Goal: Information Seeking & Learning: Find specific fact

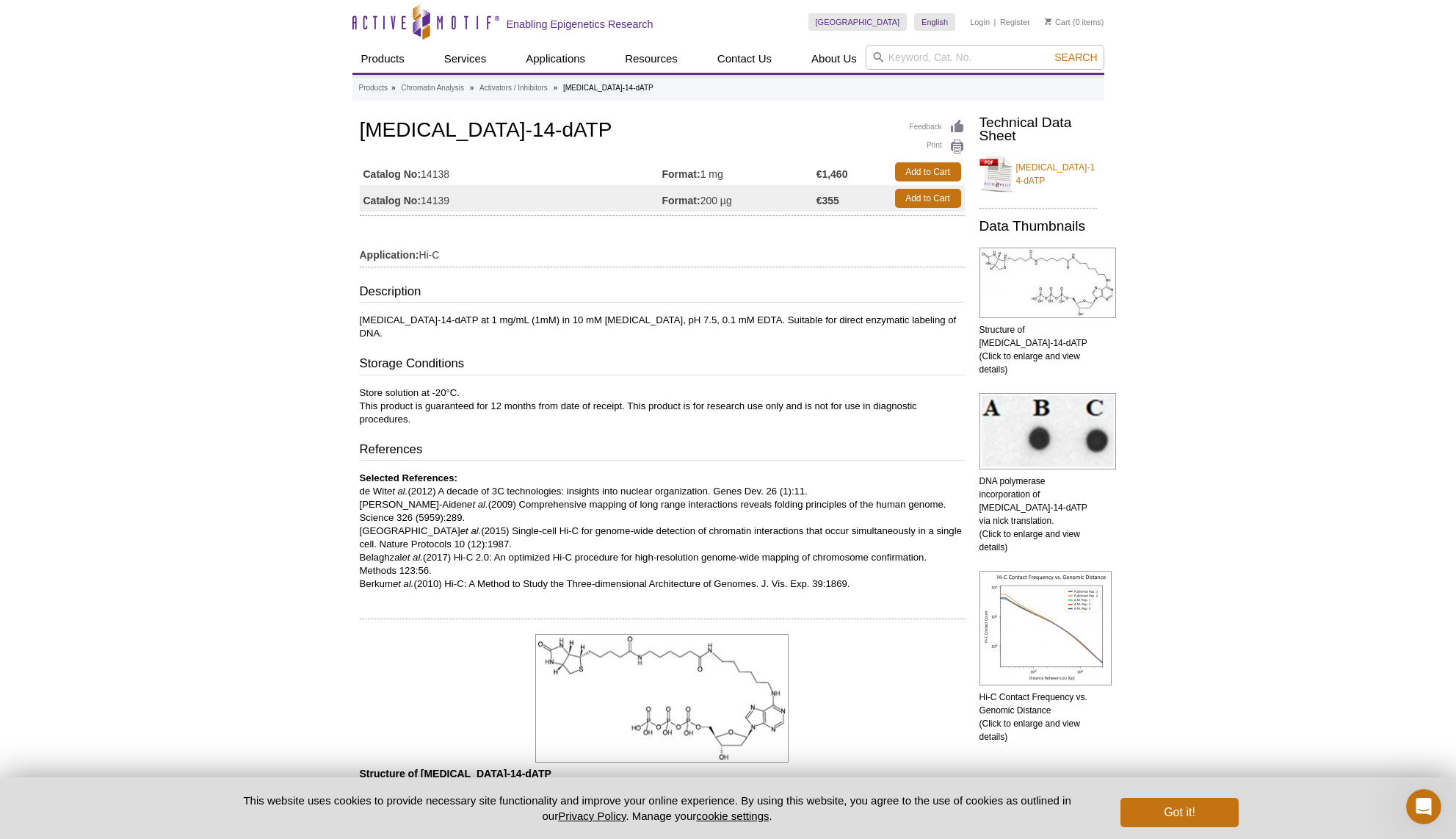
click at [145, 278] on div "Active Motif Logo Enabling Epigenetics Research 0 Search Skip to content Active…" at bounding box center [728, 840] width 1456 height 1680
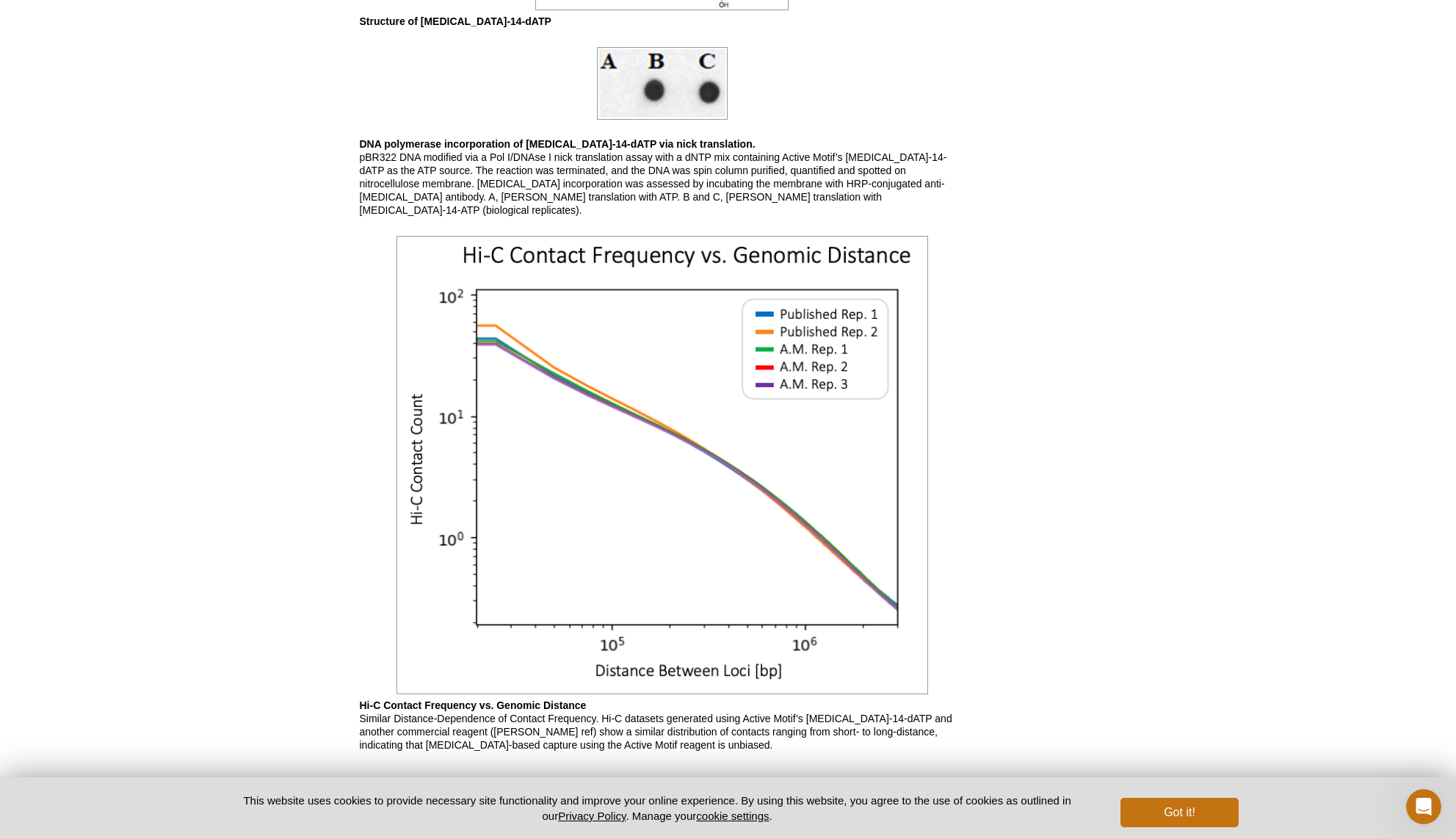
scroll to position [819, 0]
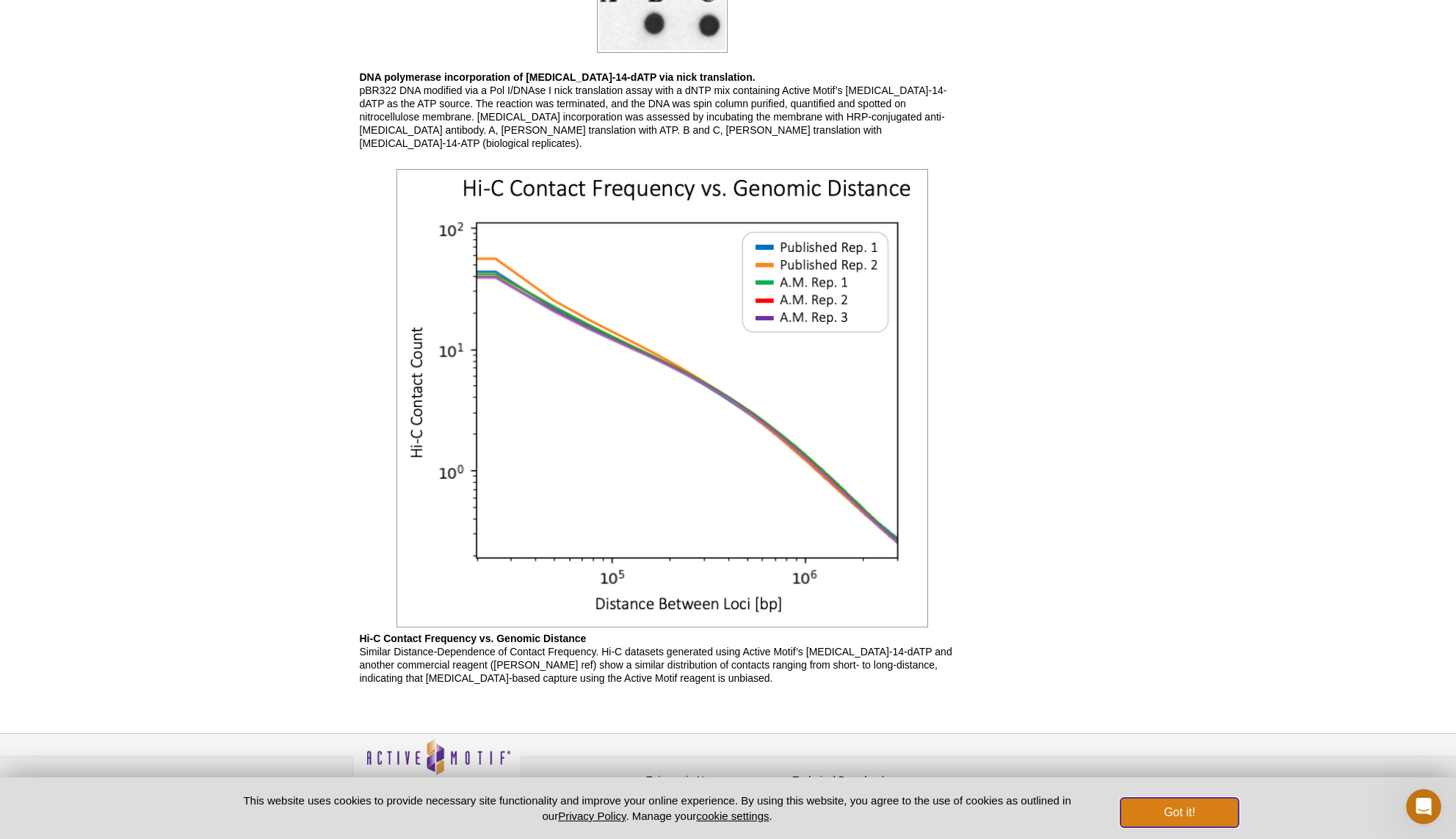
click at [1209, 813] on button "Got it!" at bounding box center [1179, 813] width 117 height 30
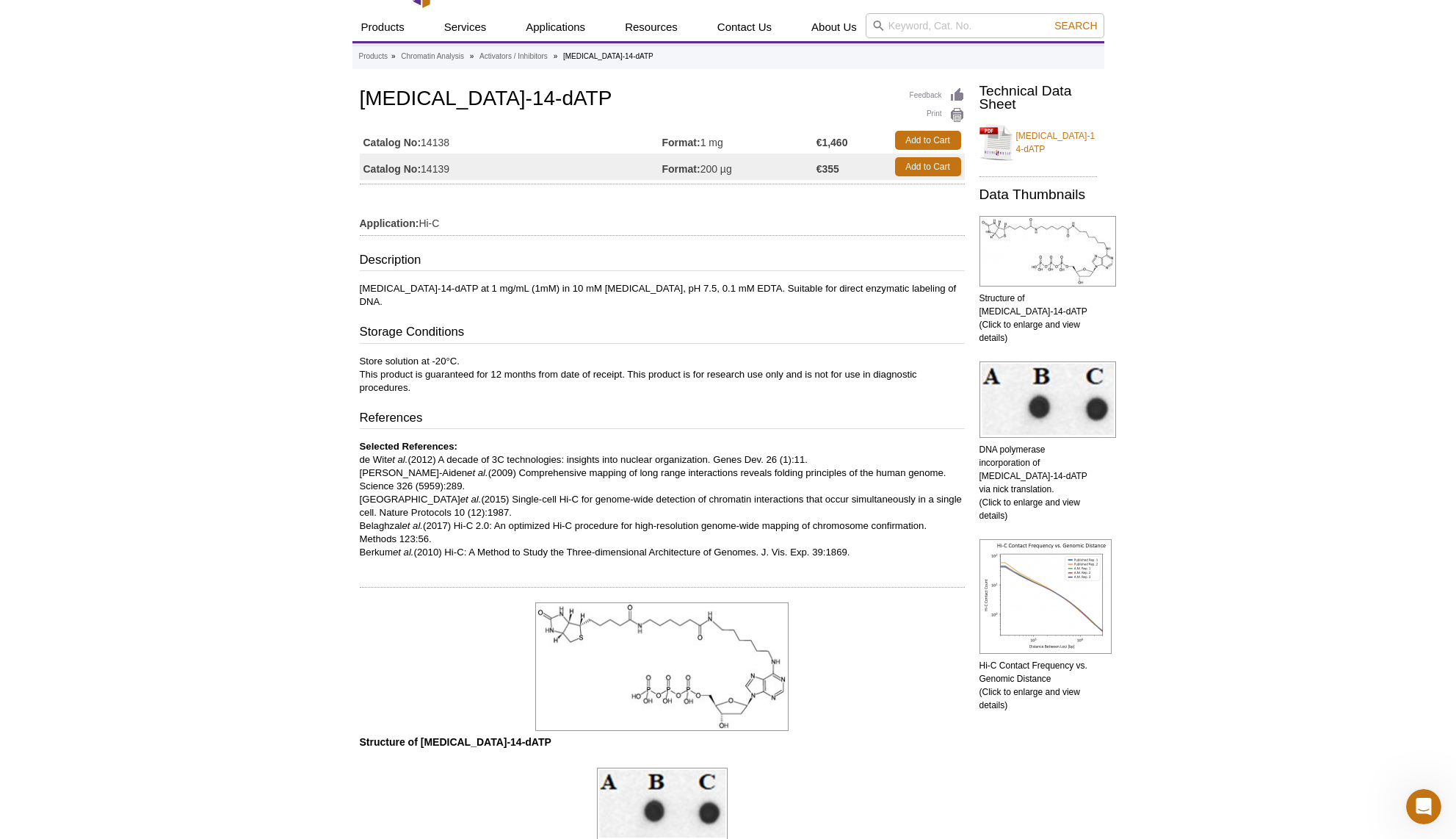
scroll to position [0, 0]
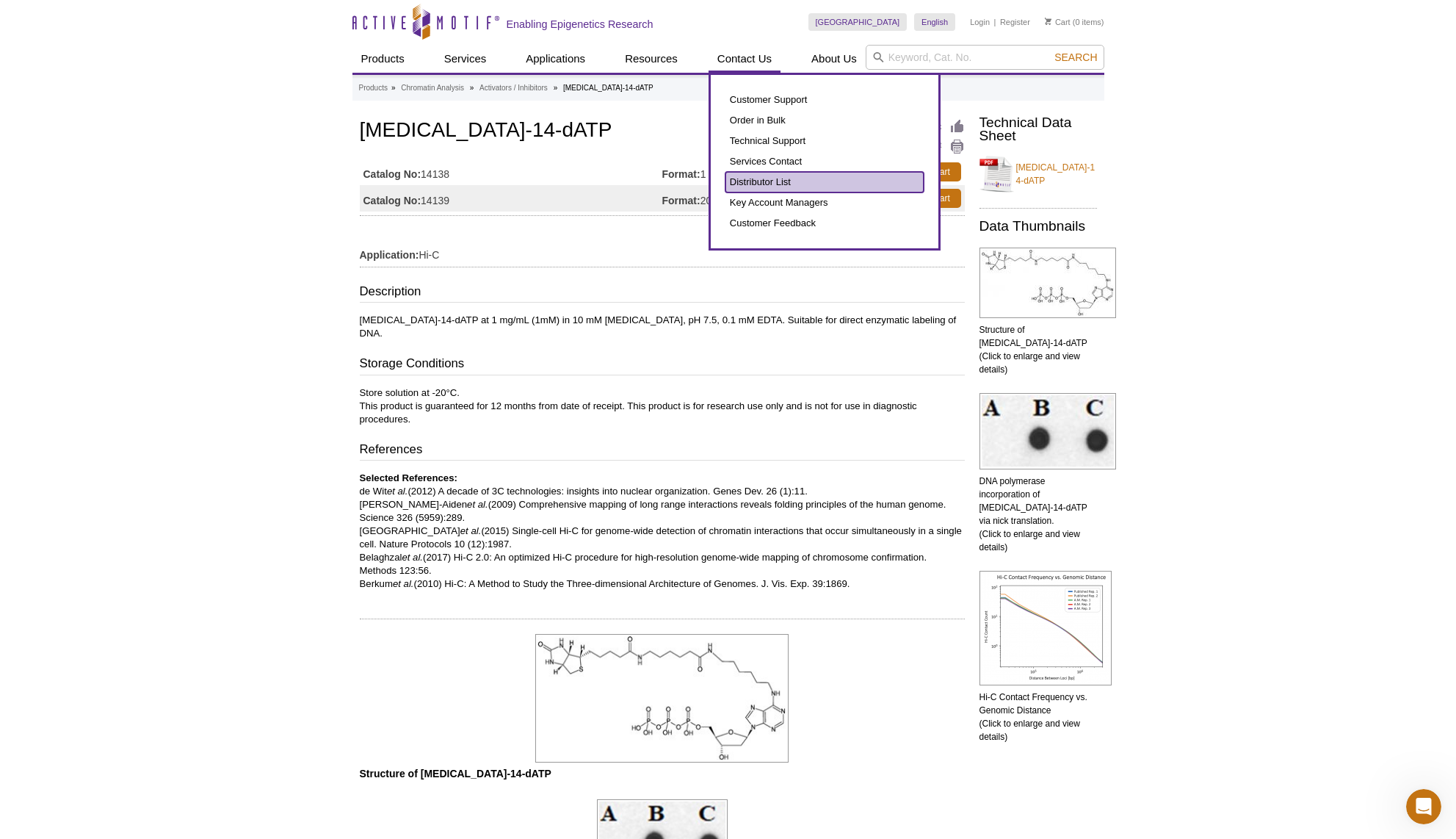
click at [773, 183] on link "Distributor List" at bounding box center [825, 182] width 198 height 21
click at [772, 102] on link "Customer Support" at bounding box center [825, 99] width 198 height 21
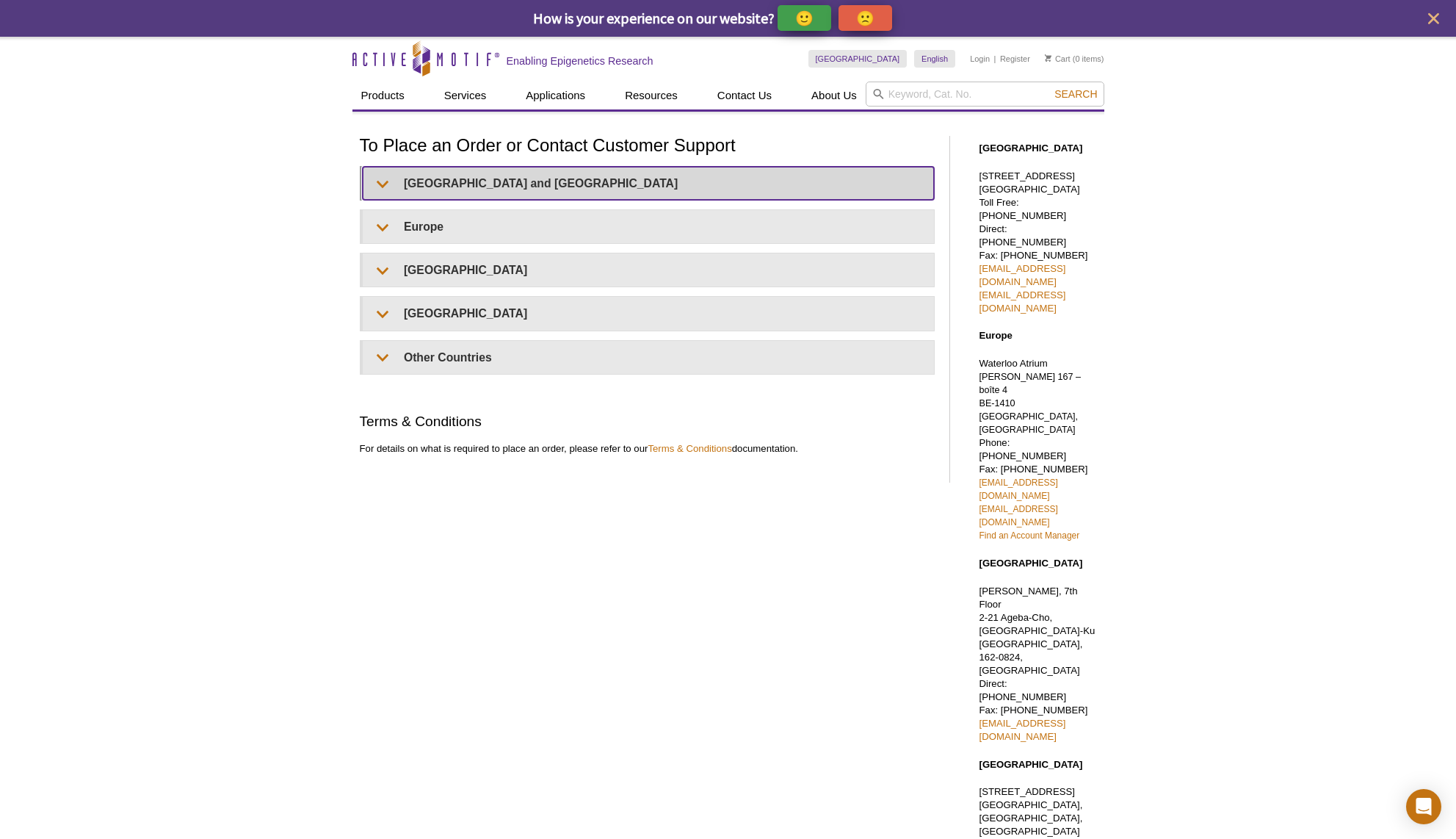
click at [388, 194] on summary "United States and Canada" at bounding box center [648, 184] width 571 height 33
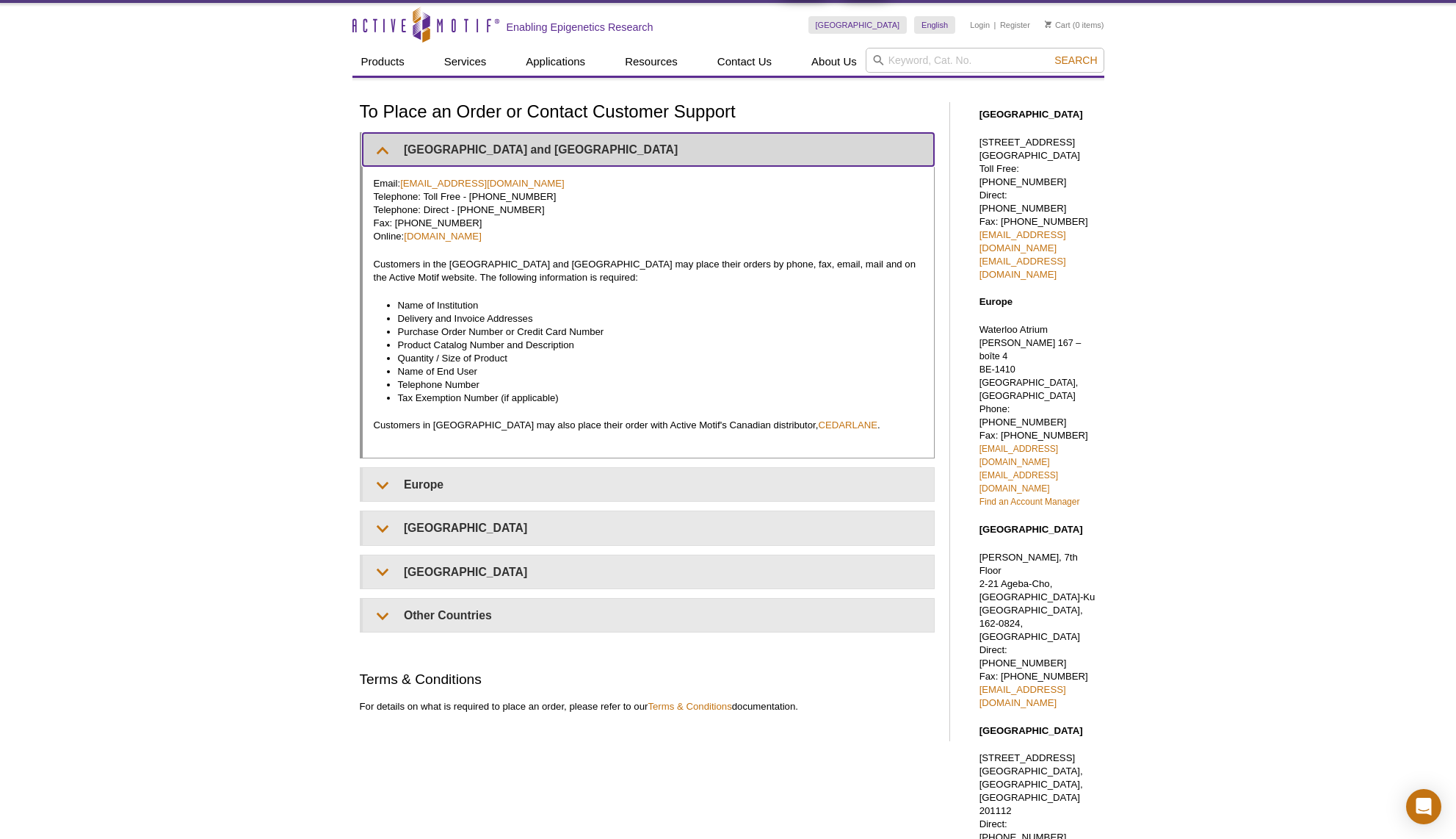
scroll to position [106, 0]
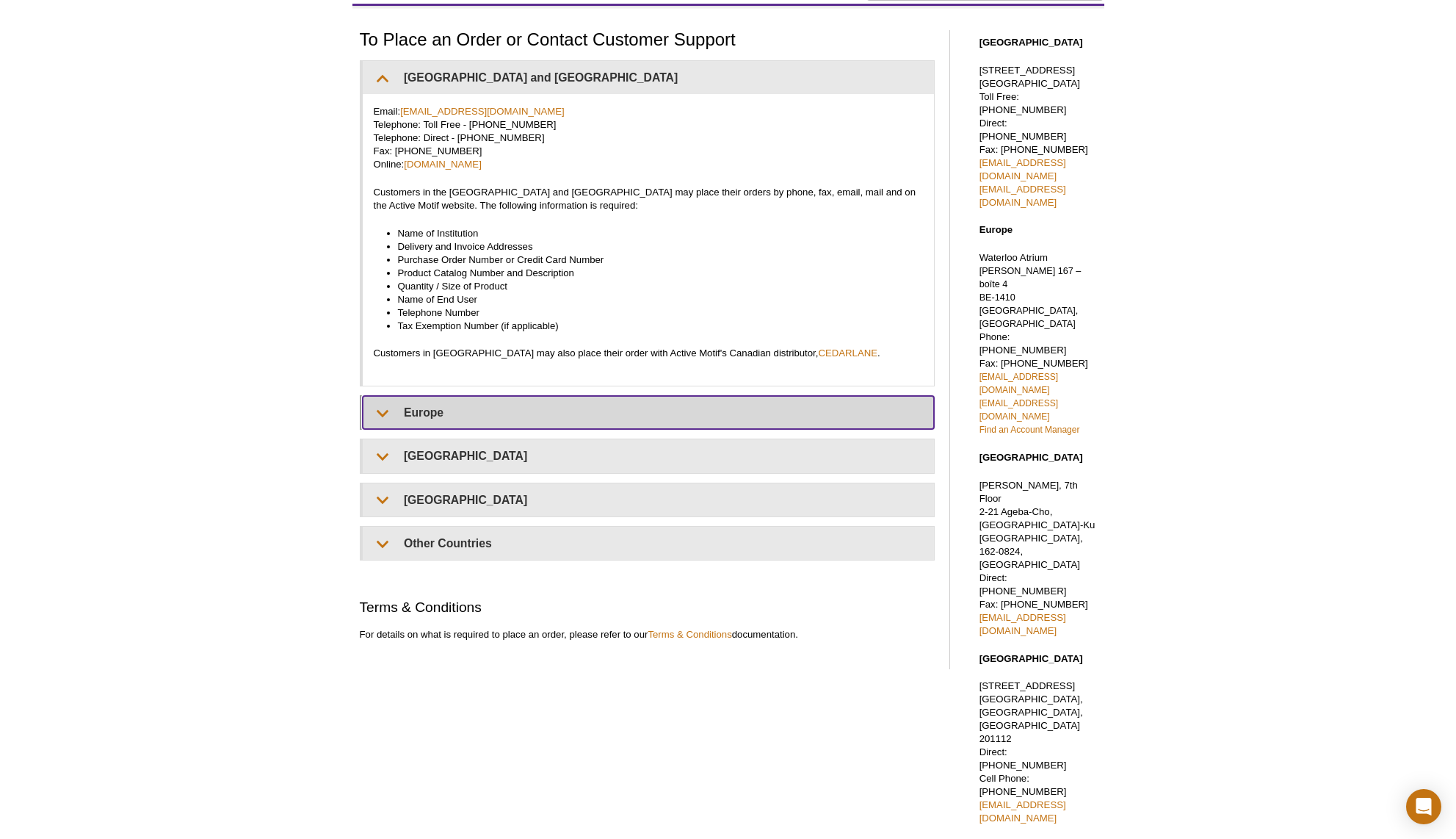
click at [441, 429] on summary "Europe" at bounding box center [648, 412] width 571 height 33
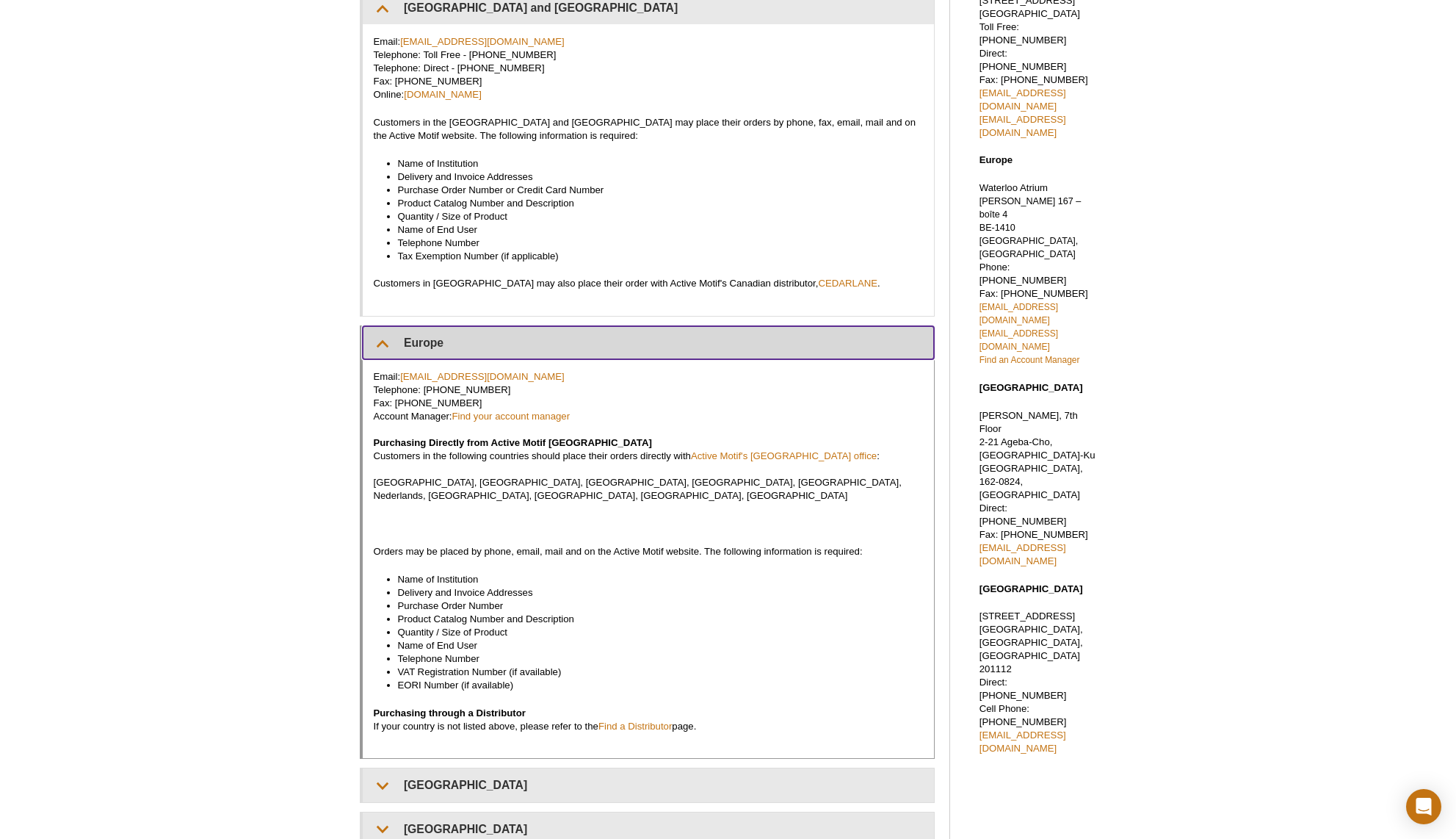
scroll to position [0, 0]
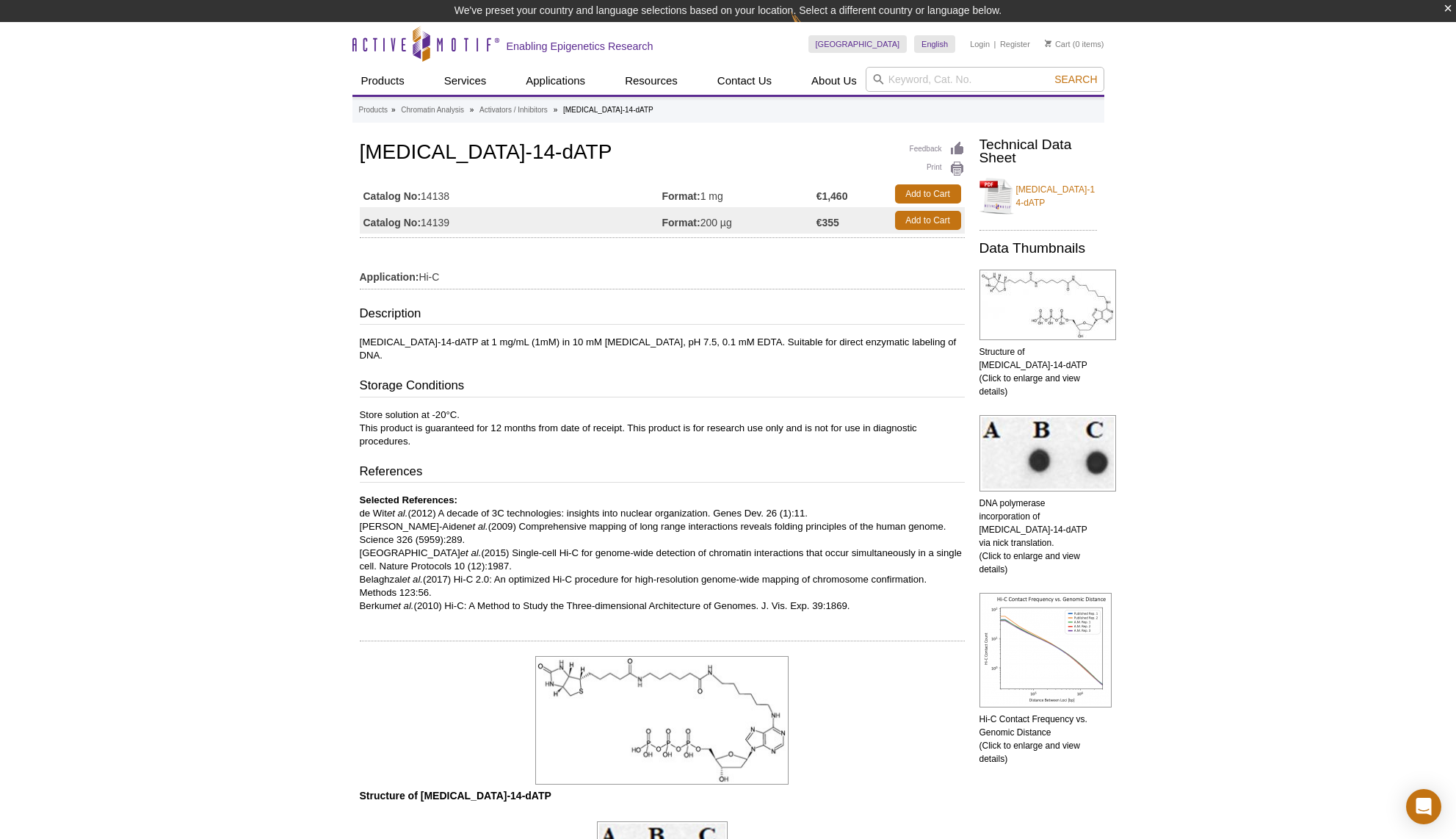
click at [441, 224] on td "Catalog No: 14139" at bounding box center [511, 221] width 302 height 26
copy td "14139"
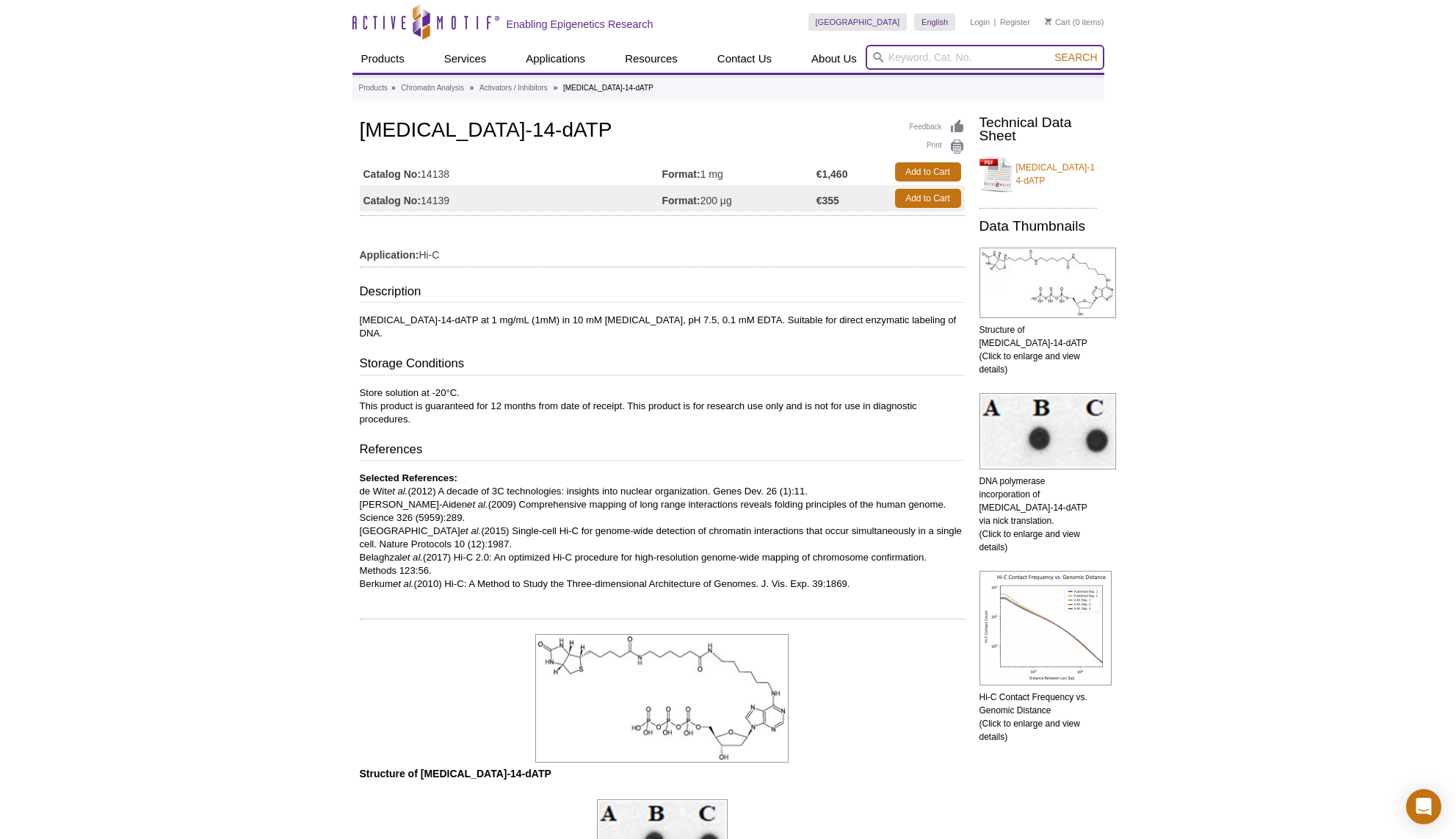
click at [889, 59] on input "search" at bounding box center [984, 57] width 239 height 25
paste input "1 mM [MEDICAL_DATA]–dCTP"
type input "1 mM [MEDICAL_DATA]–dCTP"
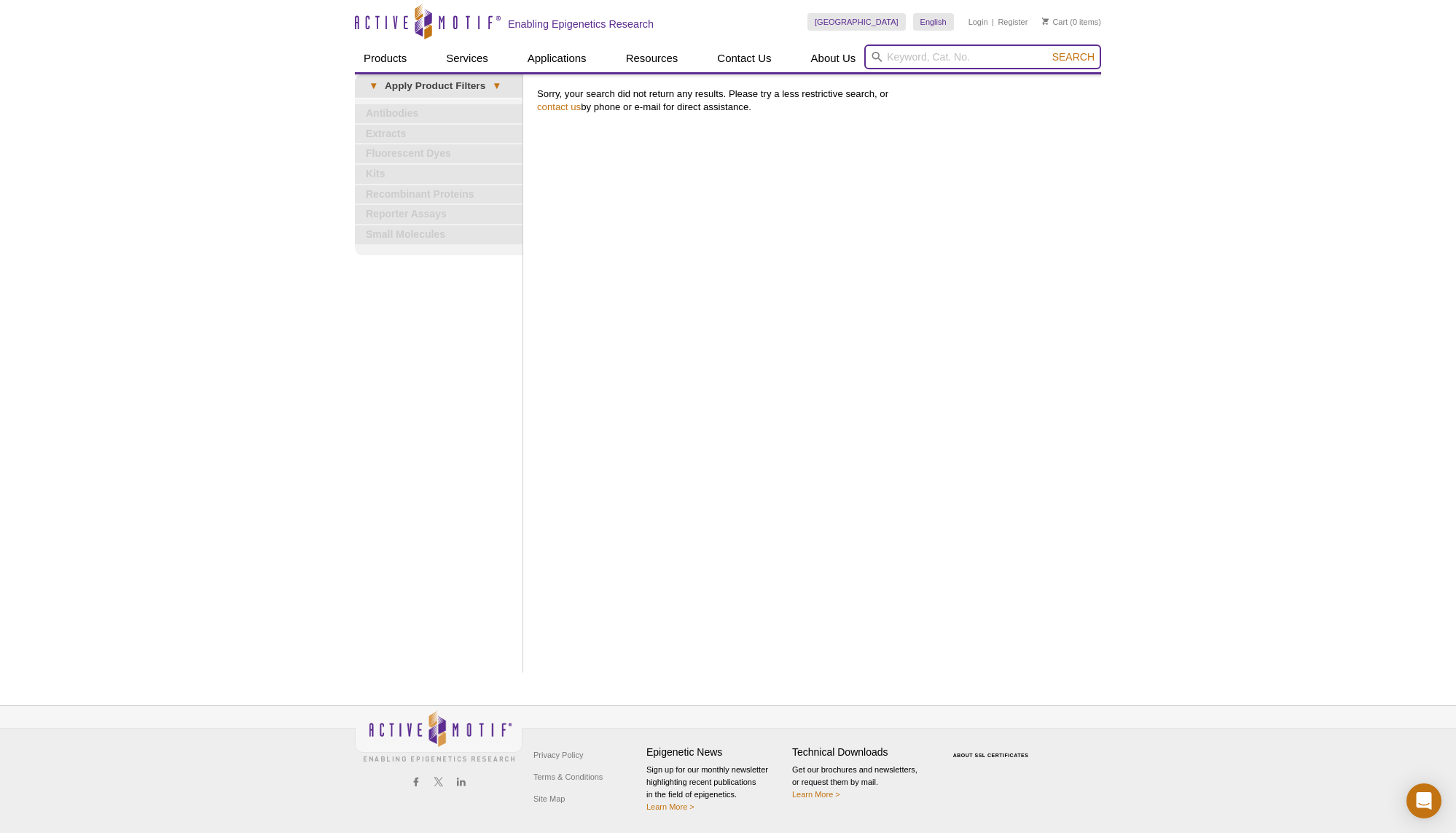
click at [933, 54] on input "search" at bounding box center [983, 57] width 237 height 25
paste input "1 mM [MEDICAL_DATA]–dCTP"
click at [959, 55] on input "1 mM [MEDICAL_DATA]–dCTP" at bounding box center [983, 57] width 237 height 25
type input "1 mM [MEDICAL_DATA]–dATP"
click at [1048, 50] on button "Search" at bounding box center [1074, 57] width 51 height 13
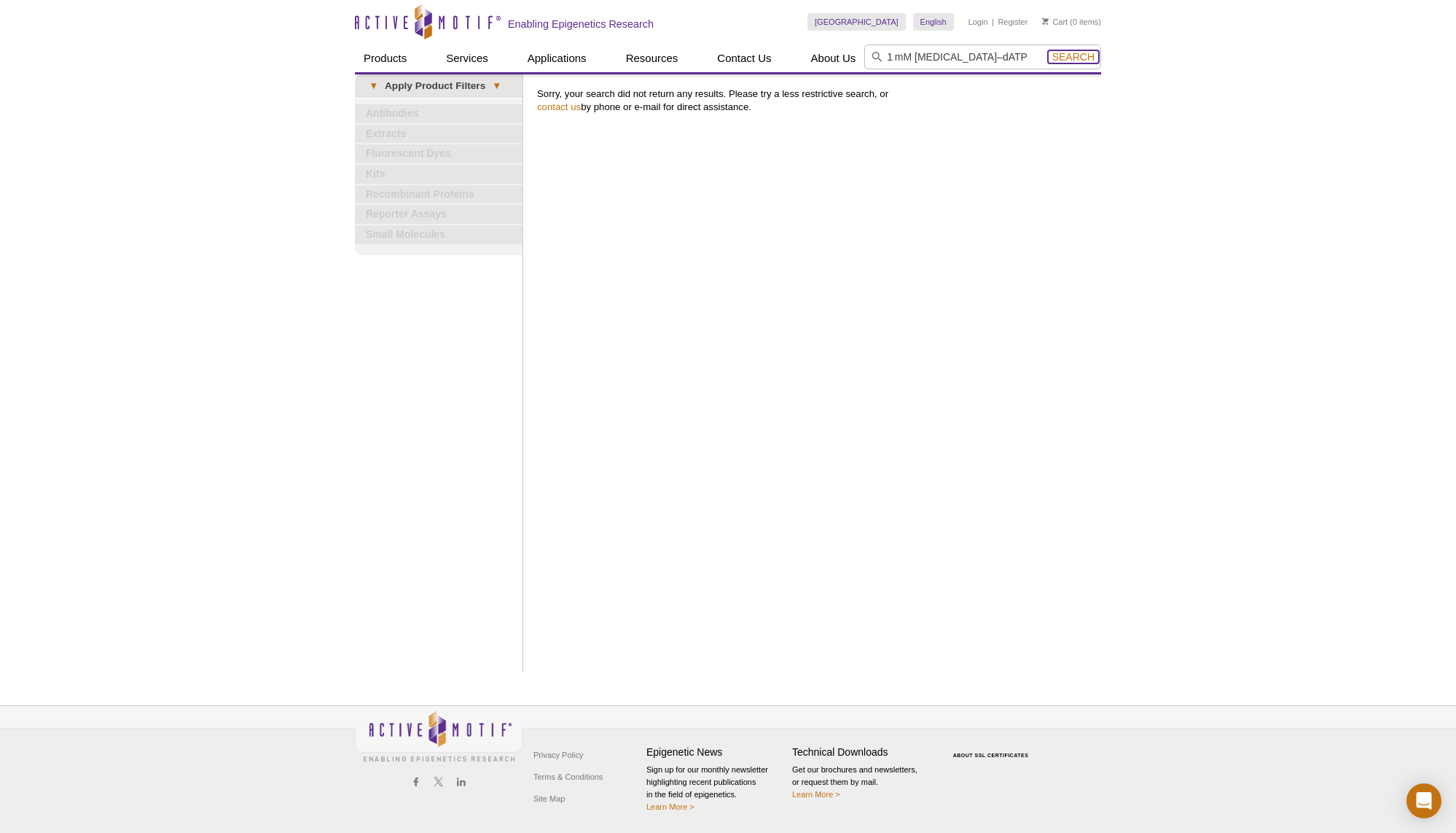
click at [1076, 57] on span "Search" at bounding box center [1074, 57] width 43 height 11
click at [964, 60] on input "search" at bounding box center [983, 57] width 237 height 25
paste input "1 mM [MEDICAL_DATA]–dCTP"
drag, startPoint x: 918, startPoint y: 56, endPoint x: 874, endPoint y: 64, distance: 44.7
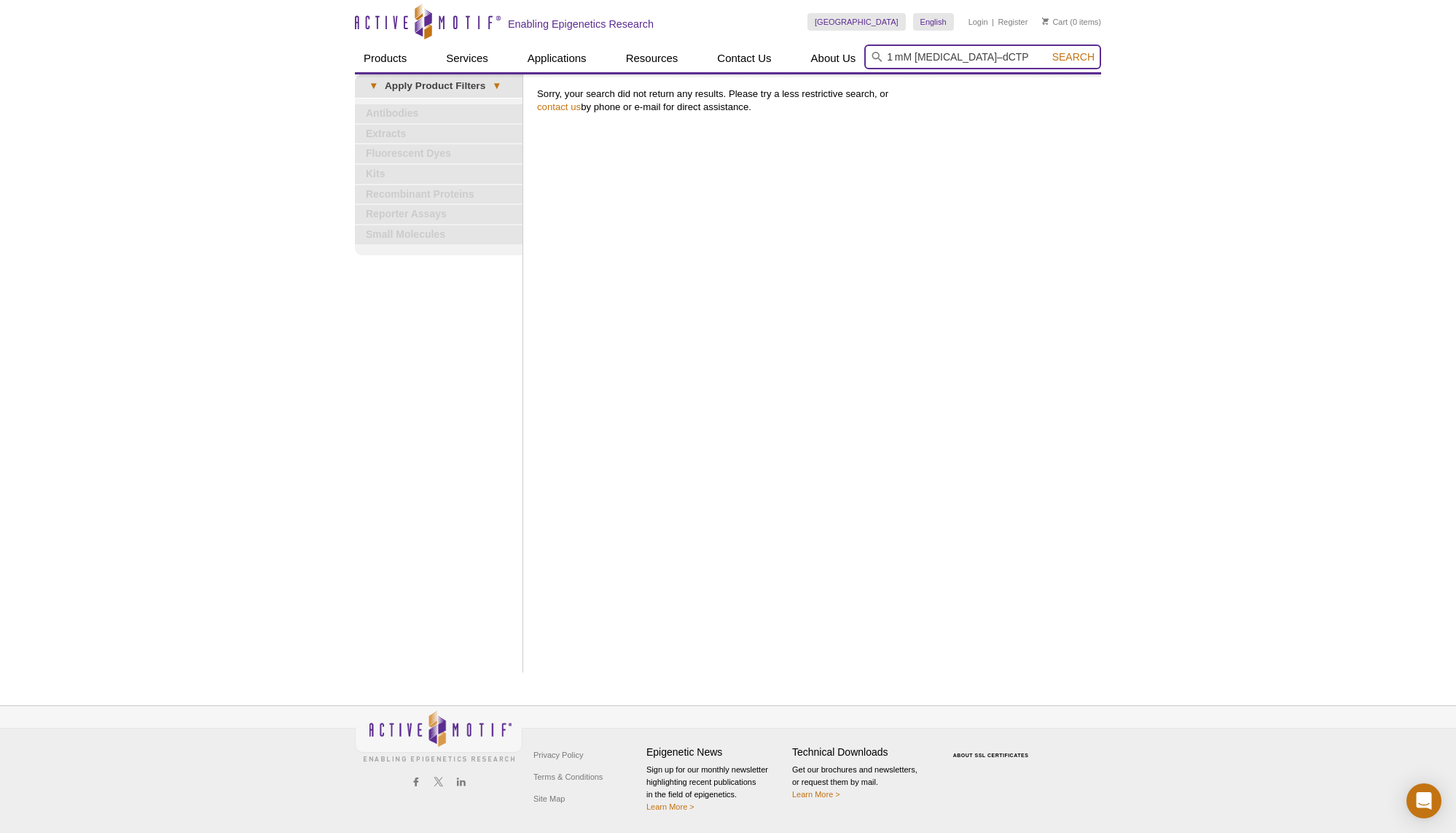
click at [874, 64] on input "1 mM [MEDICAL_DATA]–dCTP" at bounding box center [983, 57] width 237 height 25
type input "[MEDICAL_DATA]–dCTP"
click at [1048, 50] on button "Search" at bounding box center [1074, 57] width 51 height 13
click at [918, 60] on input "biotin–dCTP" at bounding box center [983, 57] width 237 height 25
click at [951, 57] on input "search" at bounding box center [983, 57] width 237 height 25
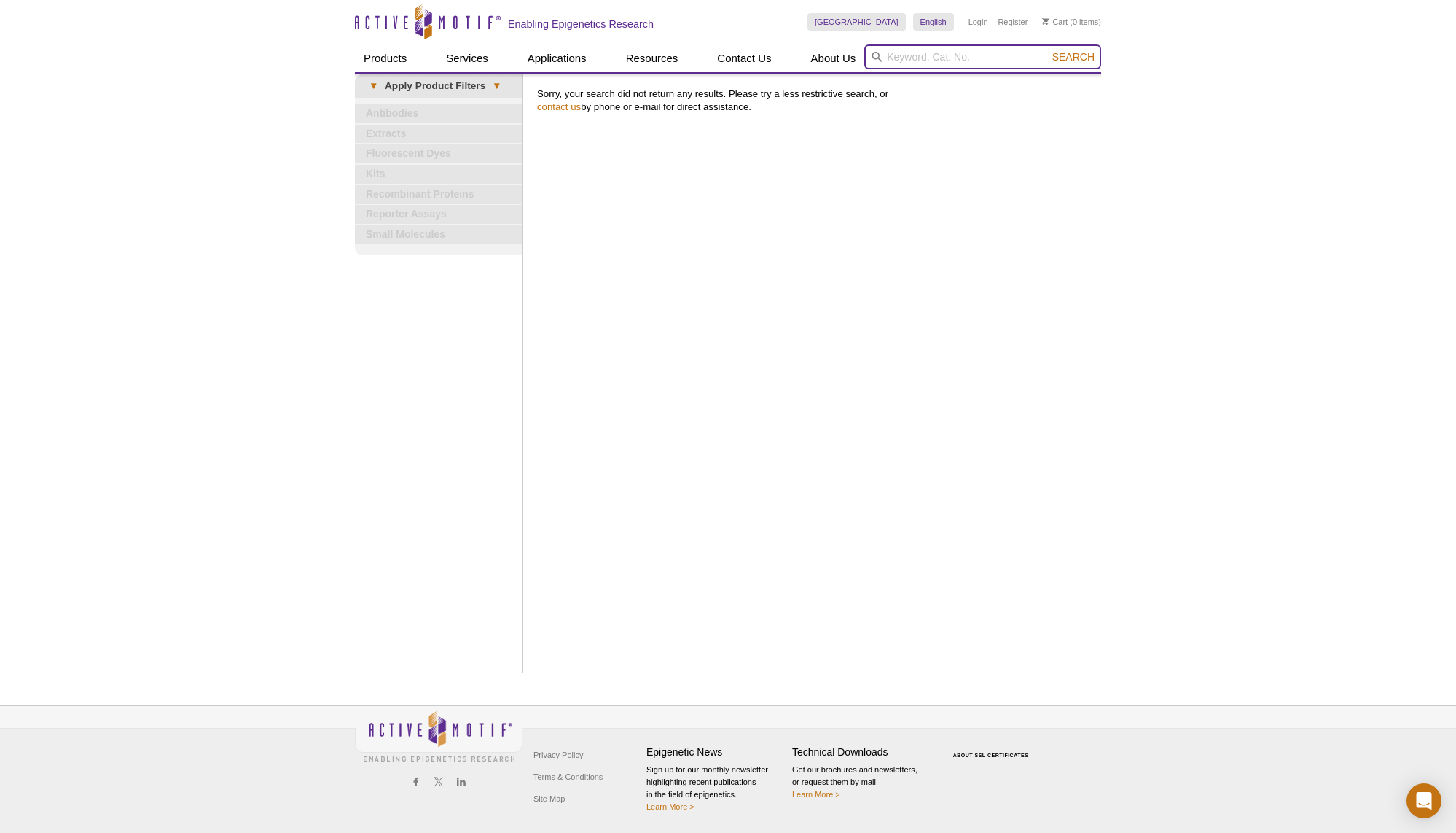
paste input "1 mM biotin–dCTP"
drag, startPoint x: 916, startPoint y: 59, endPoint x: 875, endPoint y: 62, distance: 41.1
click at [875, 62] on input "1 mM biotin–dCTP" at bounding box center [983, 57] width 237 height 25
click at [920, 57] on input "biotin–dCTP" at bounding box center [983, 57] width 237 height 25
type input "[MEDICAL_DATA]-14-dCTP"
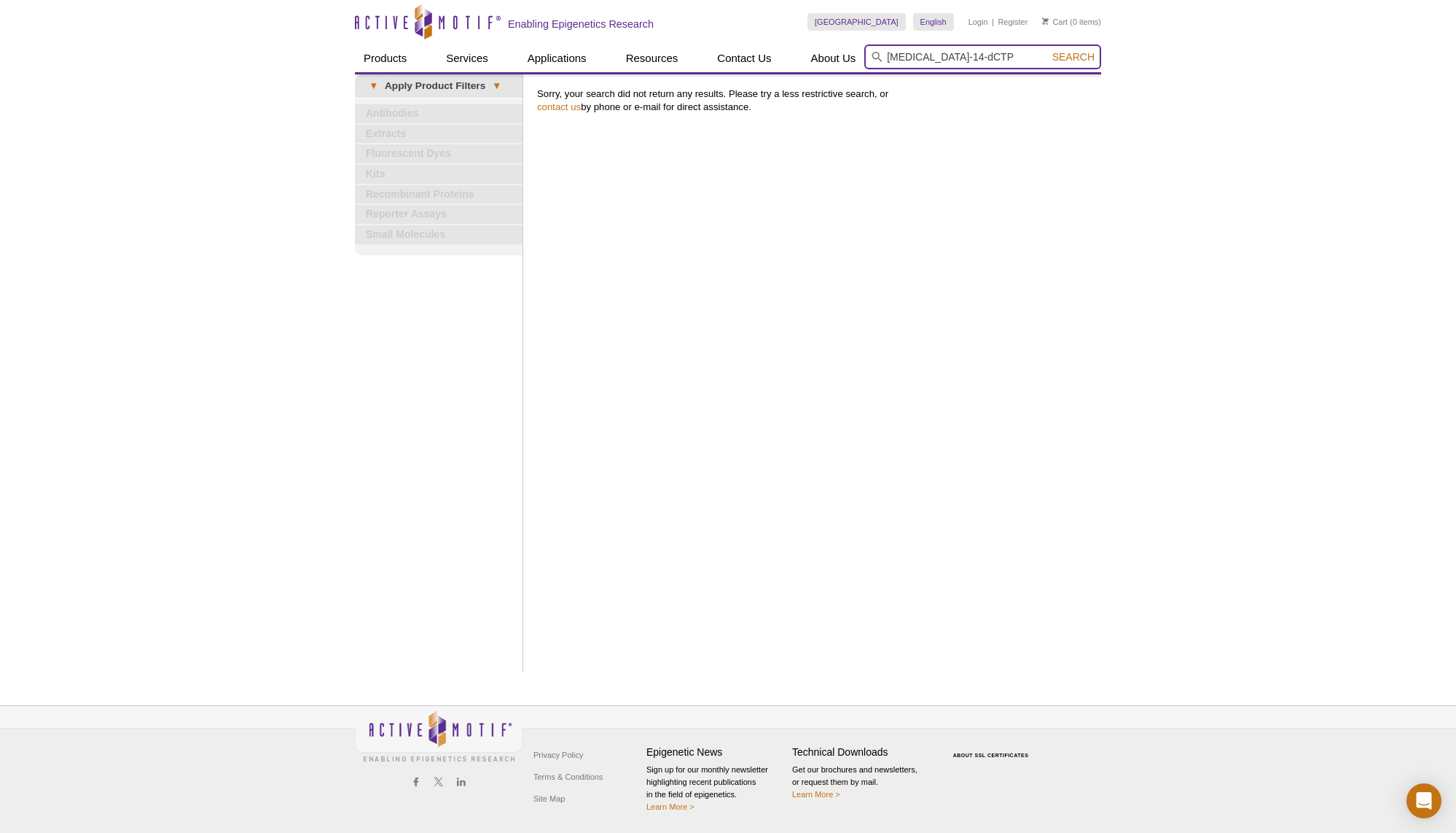
click at [1048, 50] on button "Search" at bounding box center [1074, 57] width 51 height 13
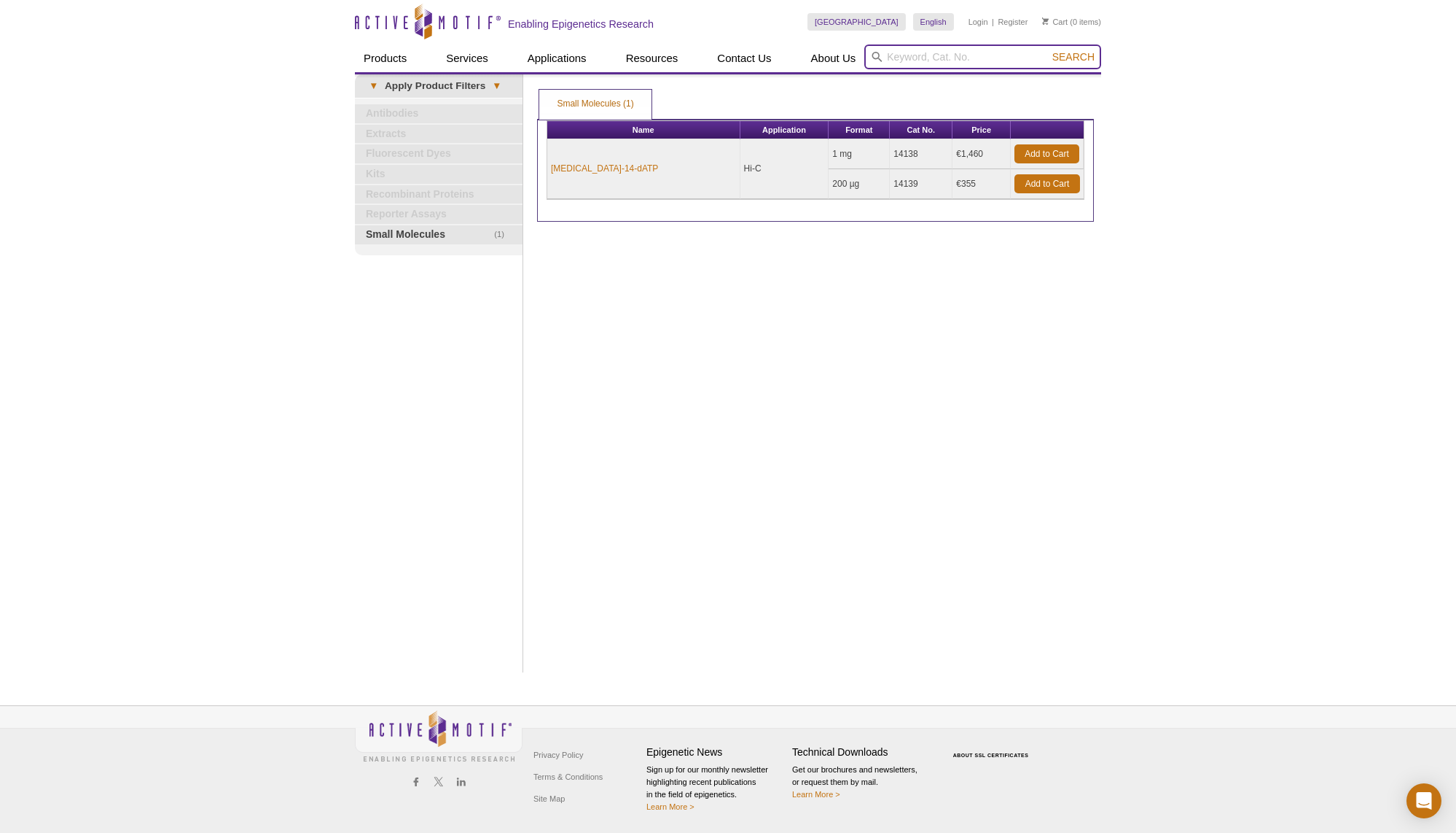
click at [915, 57] on input "search" at bounding box center [983, 57] width 237 height 25
click at [596, 173] on link "[MEDICAL_DATA]-14-dATP" at bounding box center [605, 168] width 107 height 13
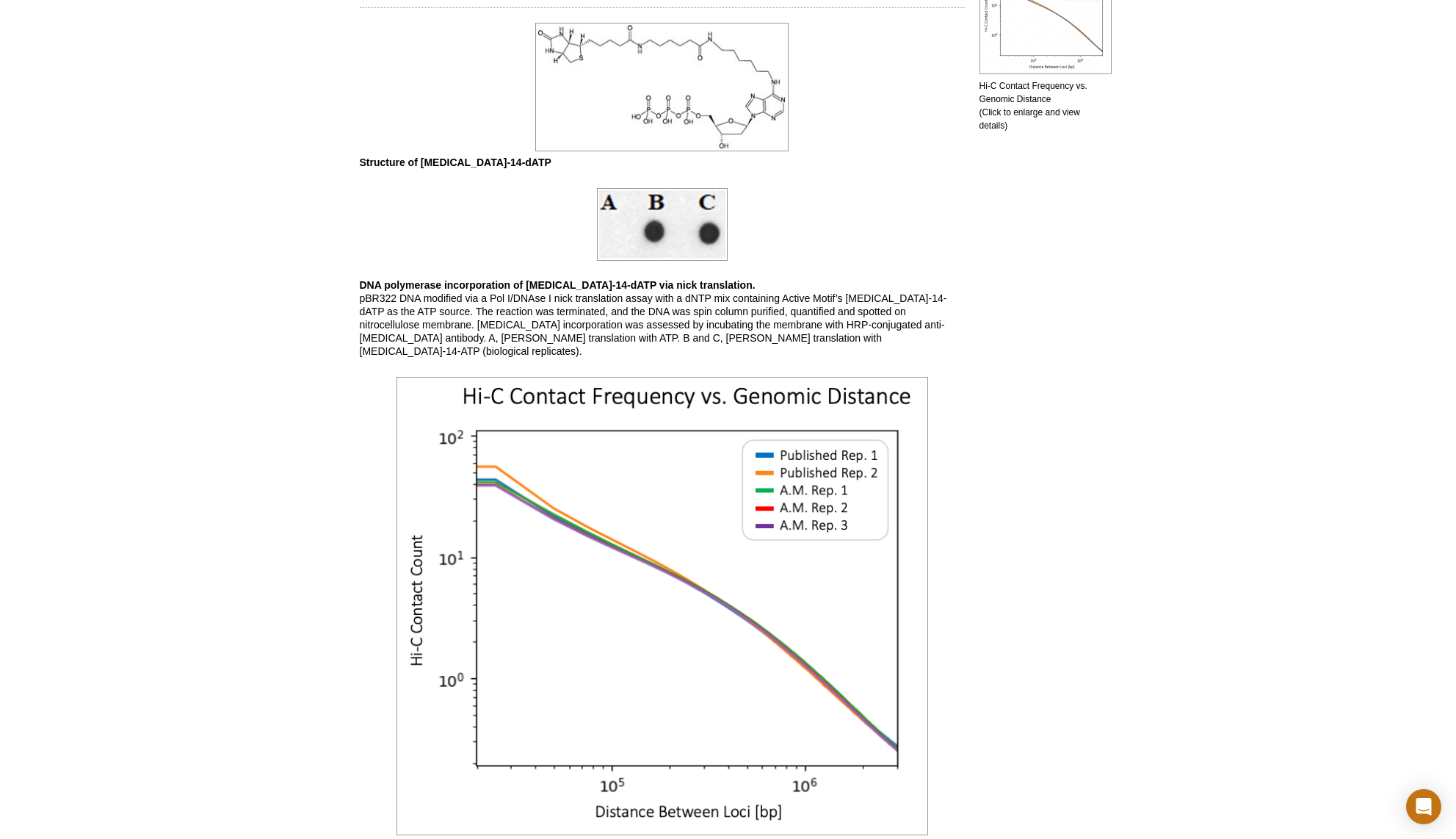
scroll to position [819, 0]
